Goal: Task Accomplishment & Management: Manage account settings

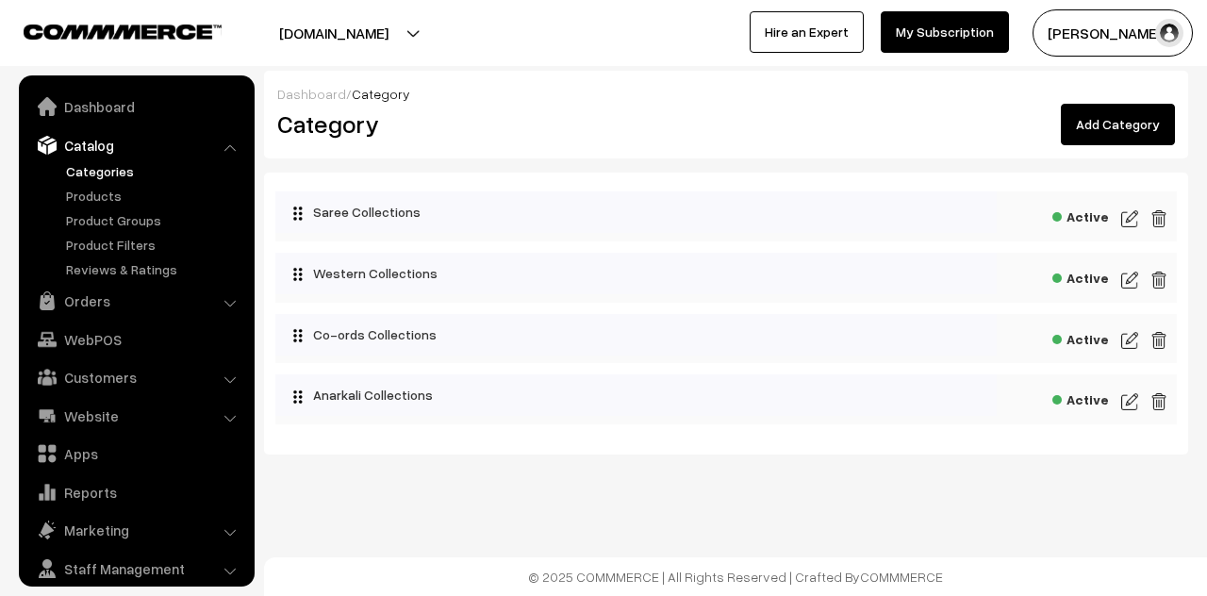
scroll to position [52, 0]
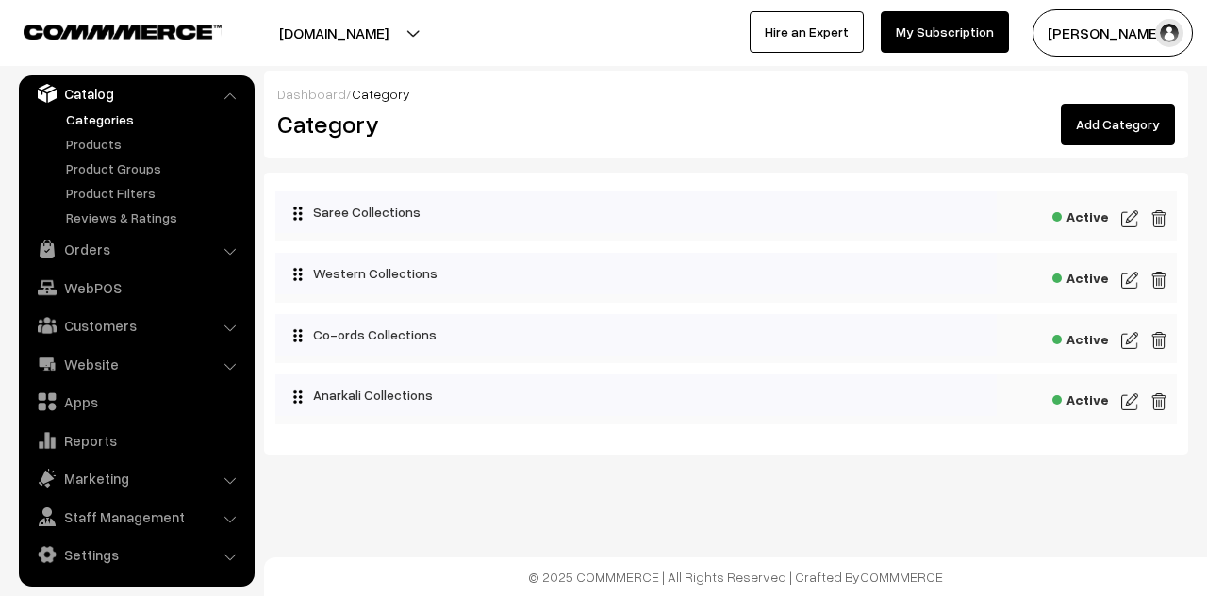
drag, startPoint x: 1126, startPoint y: 403, endPoint x: 1093, endPoint y: 399, distance: 33.2
click at [1126, 403] on img at bounding box center [1129, 401] width 17 height 23
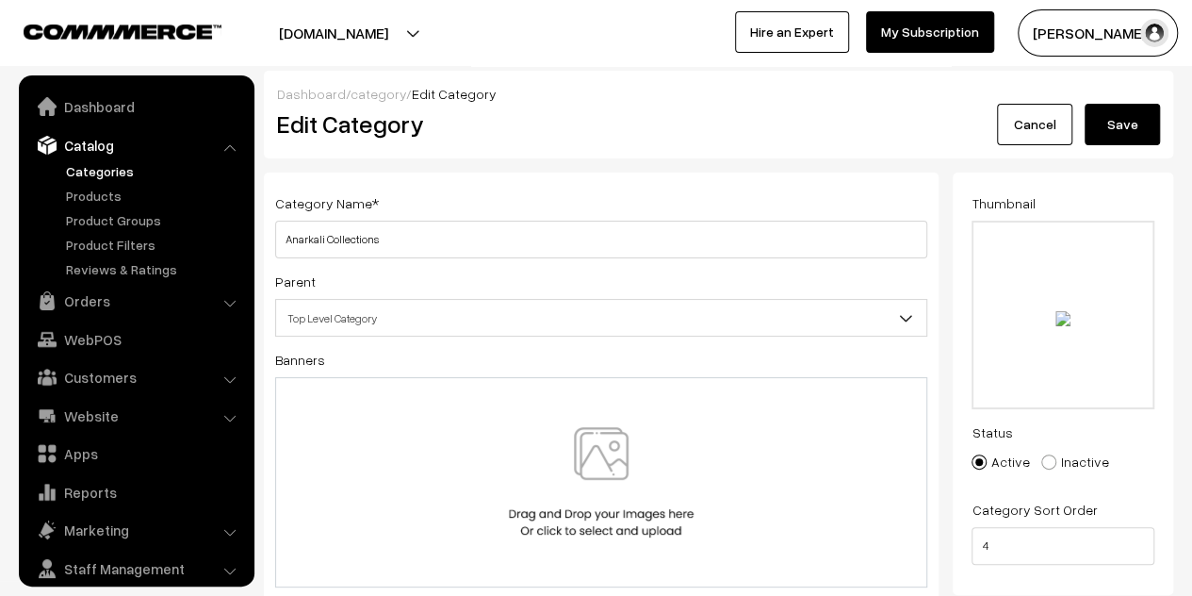
scroll to position [52, 0]
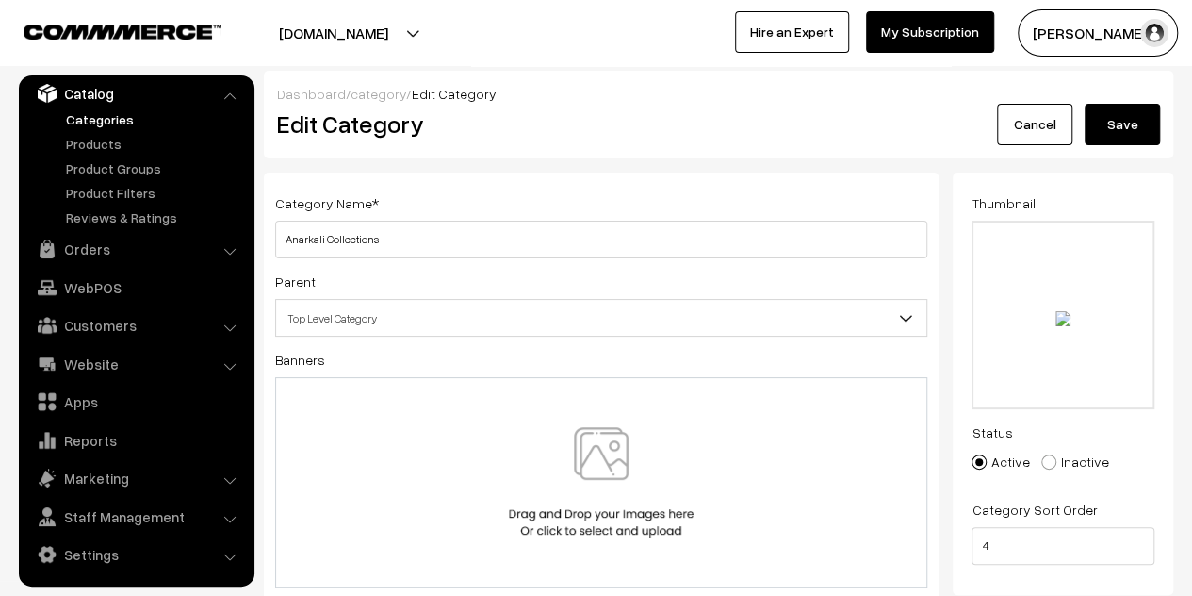
type input "C:\fakepath\freepik__retouch__10969.png"
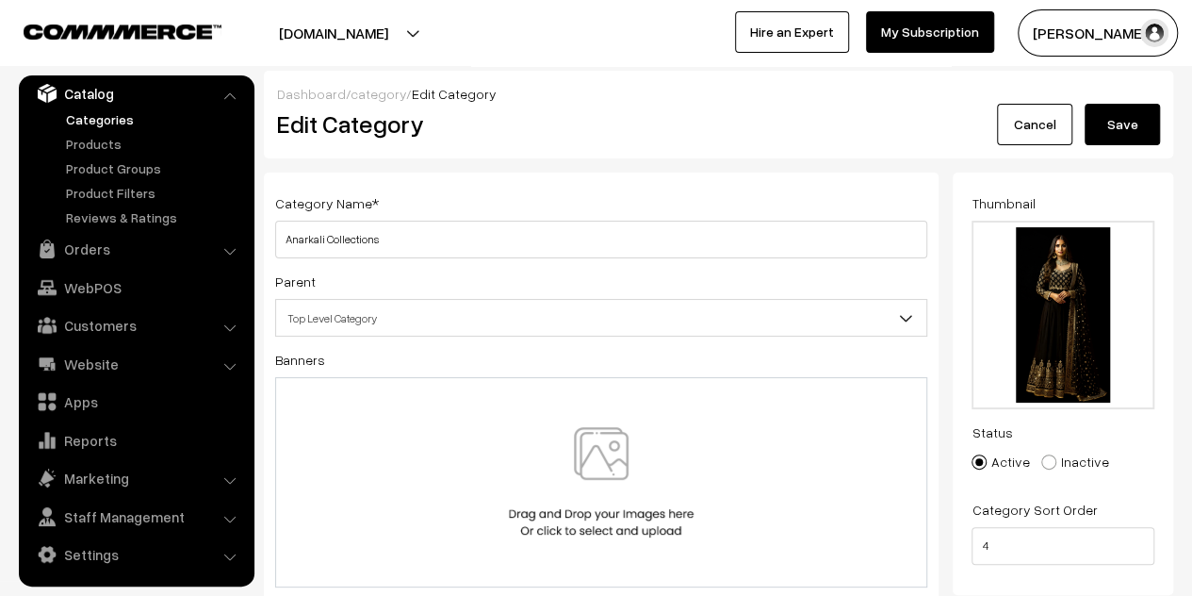
click at [1128, 126] on button "Save" at bounding box center [1122, 124] width 75 height 41
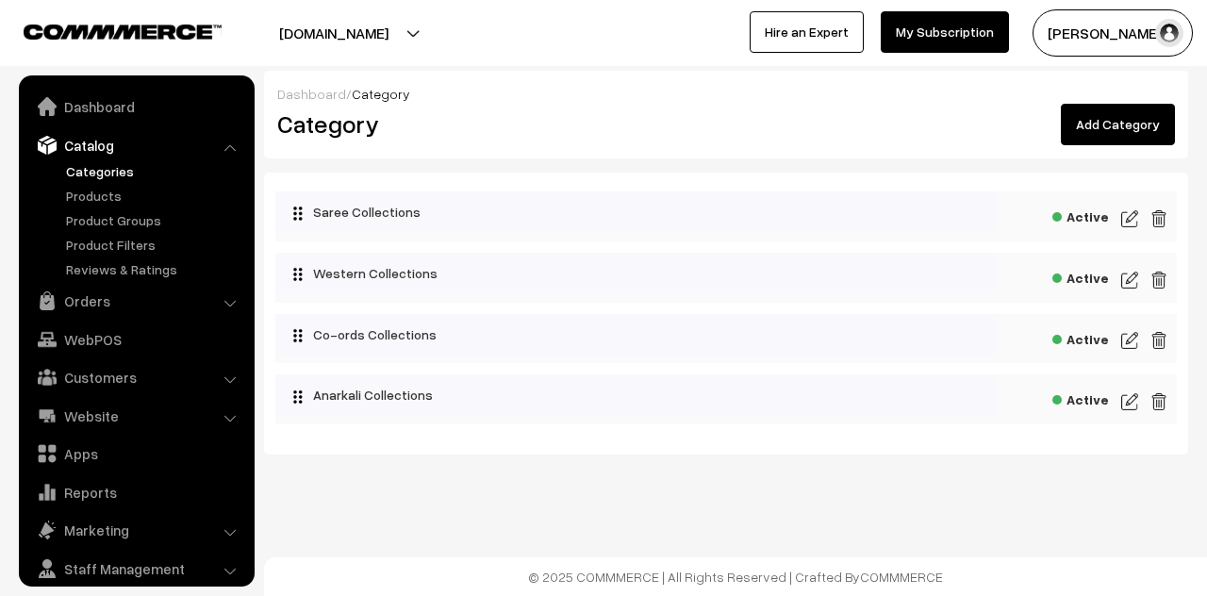
scroll to position [52, 0]
